Goal: Navigation & Orientation: Find specific page/section

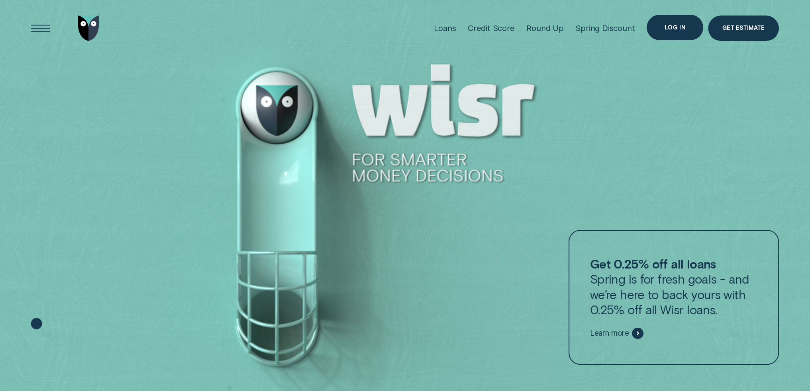
click at [667, 25] on div "Log in" at bounding box center [674, 27] width 21 height 5
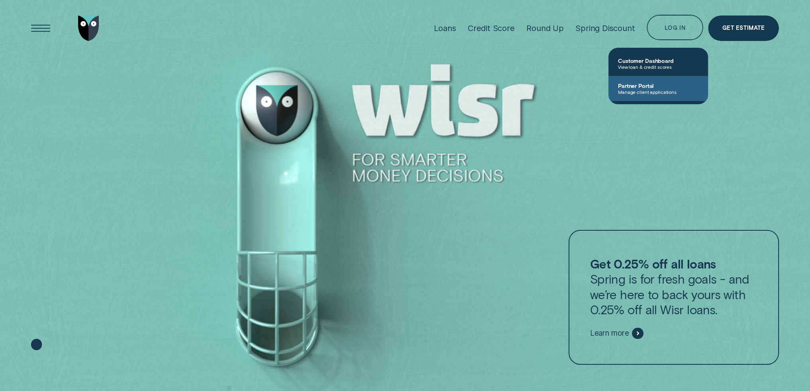
click at [661, 90] on span "Manage client applications" at bounding box center [658, 92] width 80 height 6
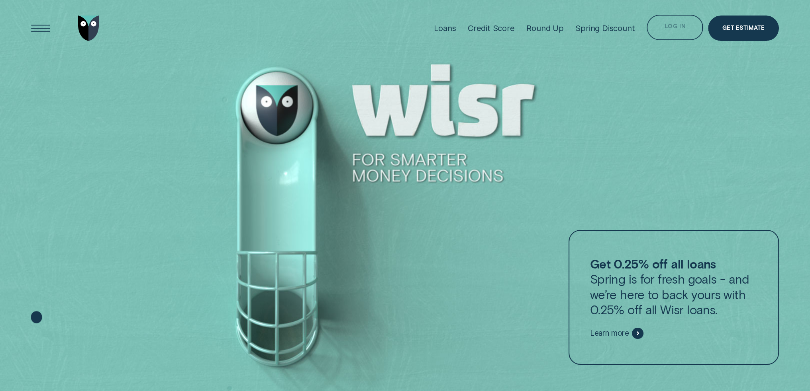
click at [688, 33] on div "Log in" at bounding box center [674, 27] width 57 height 25
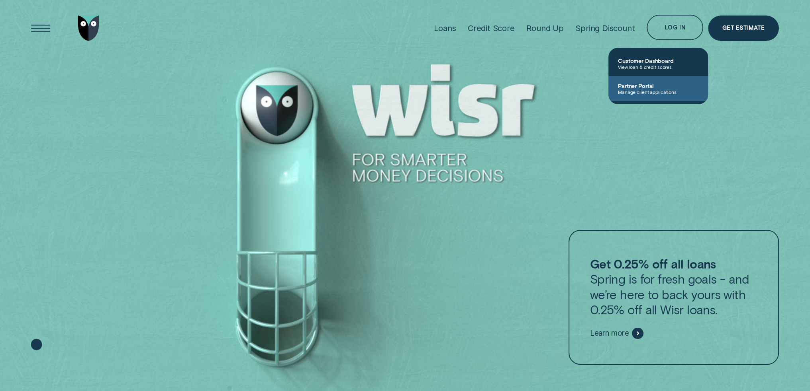
click at [660, 90] on span "Manage client applications" at bounding box center [658, 92] width 80 height 6
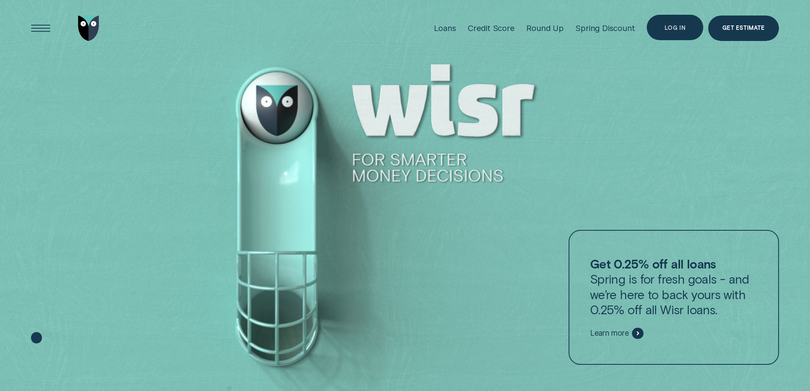
click at [681, 27] on div "Log in" at bounding box center [674, 27] width 21 height 5
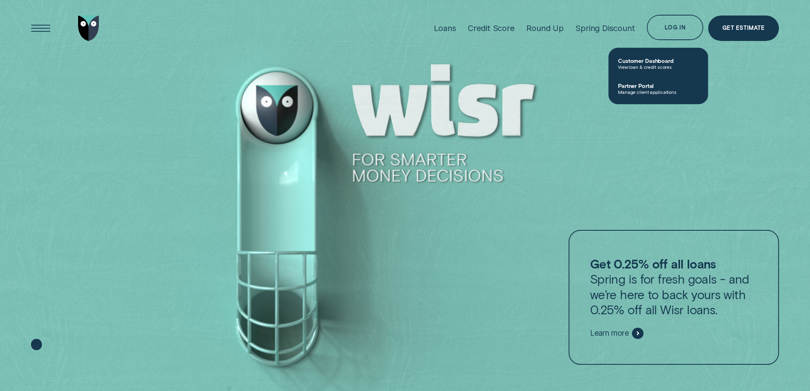
click at [661, 88] on span "Partner Portal" at bounding box center [658, 85] width 80 height 7
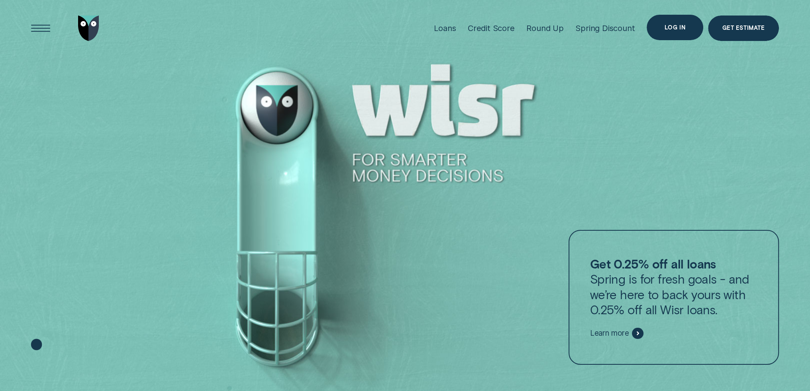
click at [668, 29] on div "Log in" at bounding box center [674, 27] width 21 height 5
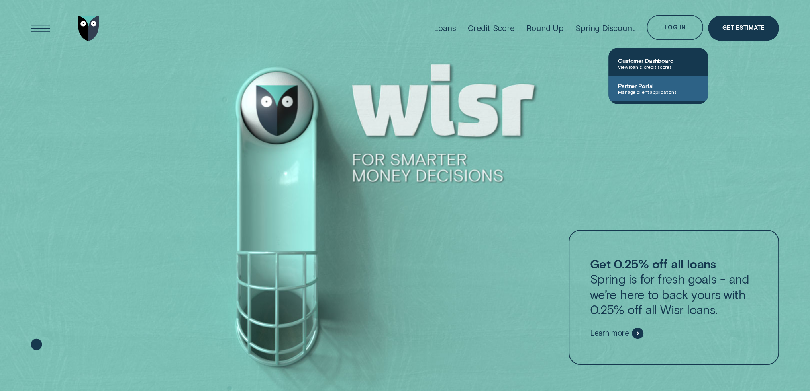
click at [646, 93] on span "Manage client applications" at bounding box center [658, 92] width 80 height 6
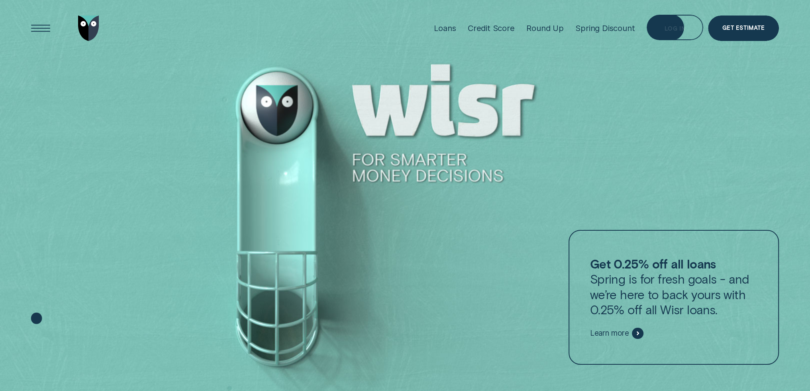
click at [685, 23] on div "Log in" at bounding box center [674, 27] width 57 height 25
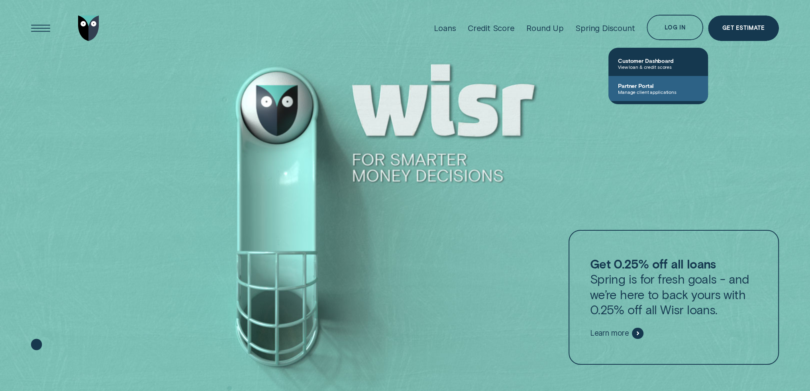
click at [661, 99] on link "Partner Portal Manage client applications" at bounding box center [658, 88] width 100 height 25
